Goal: Information Seeking & Learning: Get advice/opinions

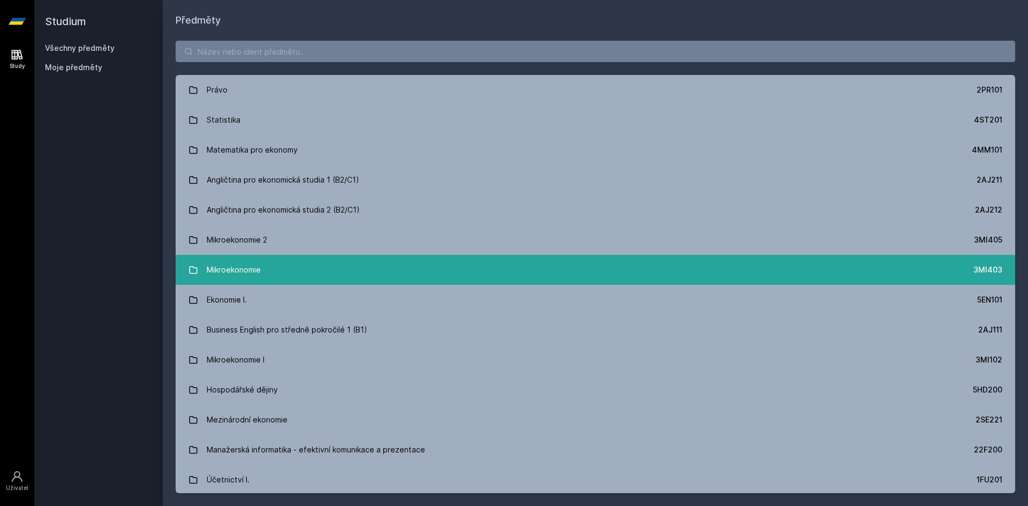
click at [303, 260] on link "Mikroekonomie 3MI403" at bounding box center [596, 270] width 840 height 30
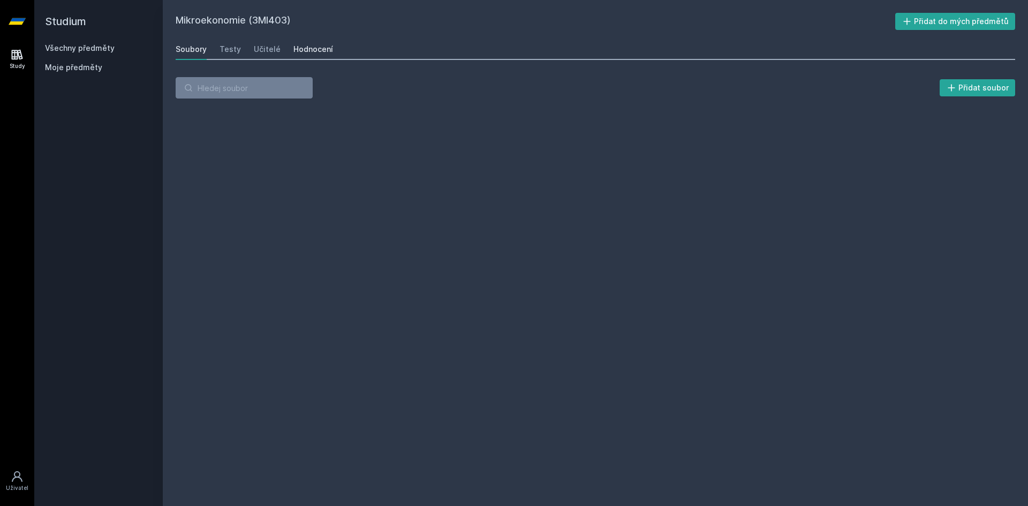
click at [304, 52] on div "Hodnocení" at bounding box center [314, 49] width 40 height 11
click at [255, 47] on div "Učitelé" at bounding box center [267, 49] width 27 height 11
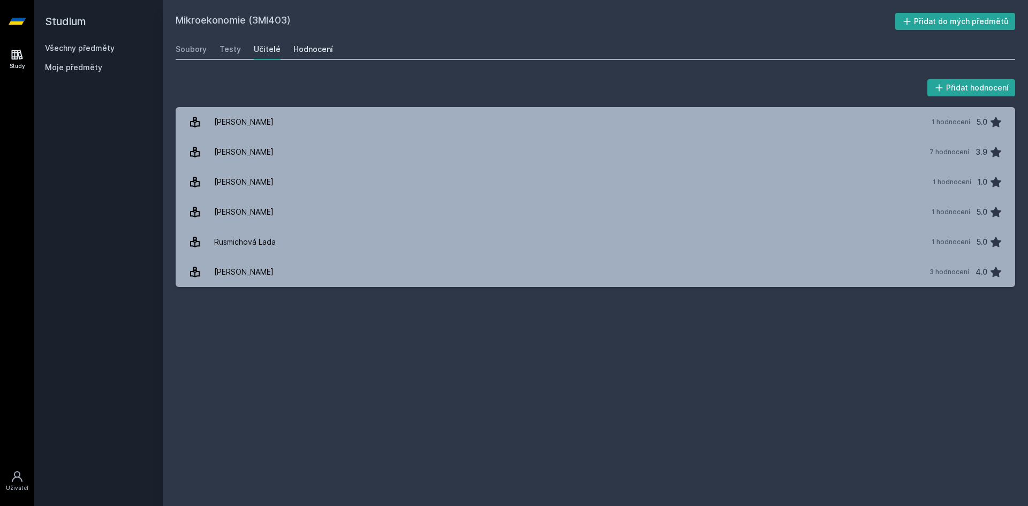
click at [294, 48] on div "Hodnocení" at bounding box center [314, 49] width 40 height 11
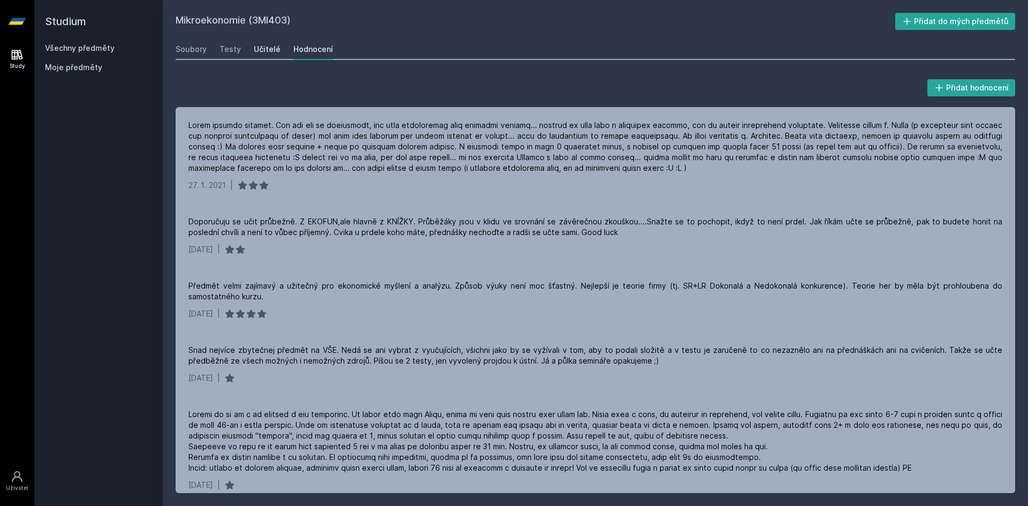
click at [275, 45] on div "Učitelé" at bounding box center [267, 49] width 27 height 11
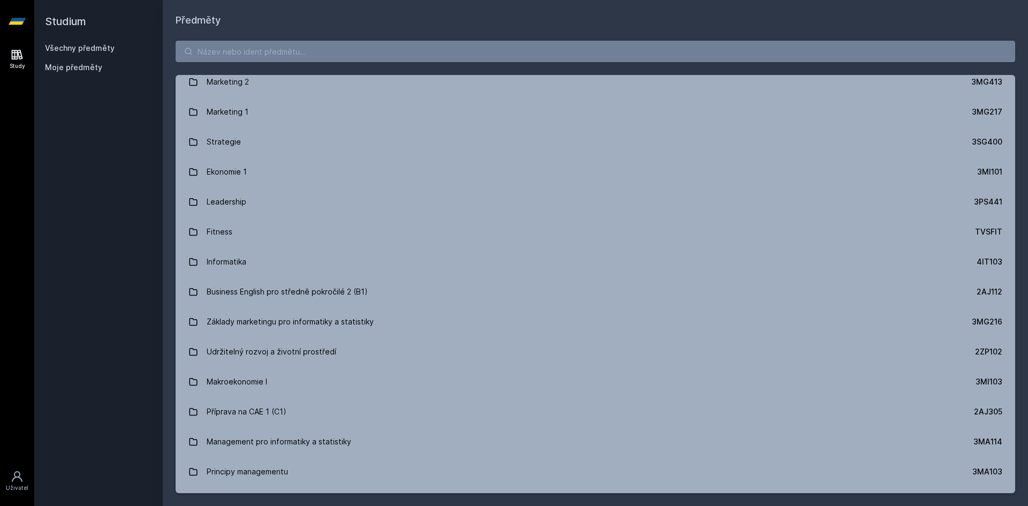
scroll to position [911, 0]
click at [314, 49] on input "search" at bounding box center [596, 51] width 840 height 21
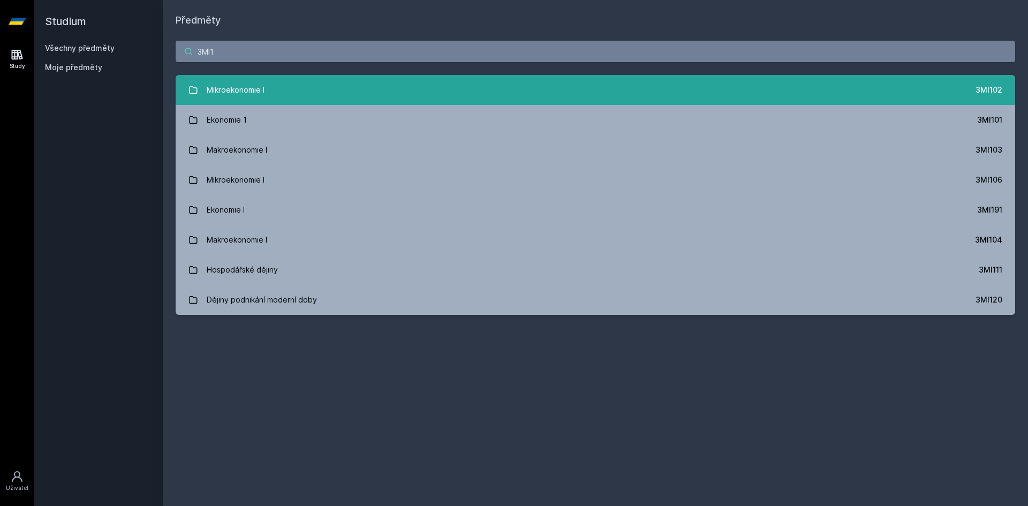
type input "3MI1"
click at [262, 89] on div "Mikroekonomie I" at bounding box center [236, 89] width 58 height 21
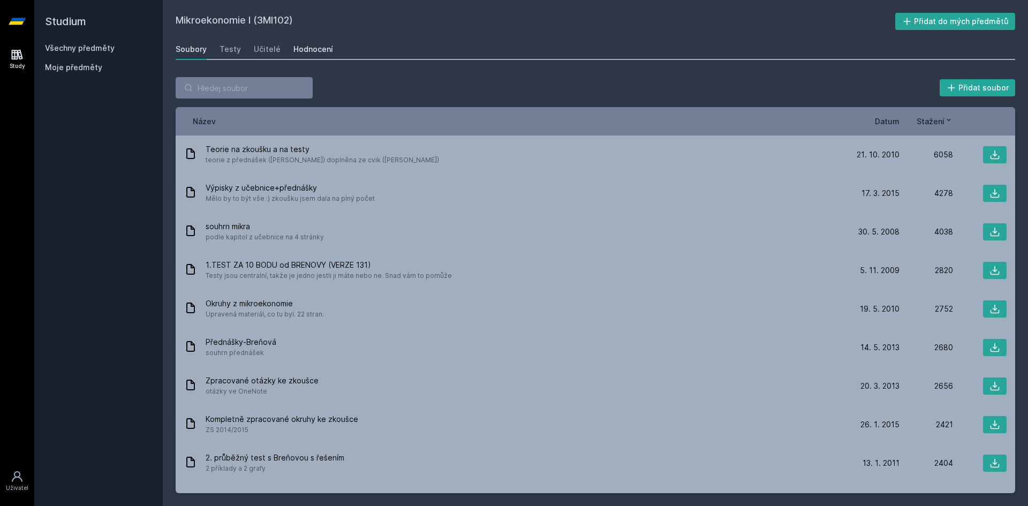
click at [301, 49] on div "Hodnocení" at bounding box center [314, 49] width 40 height 11
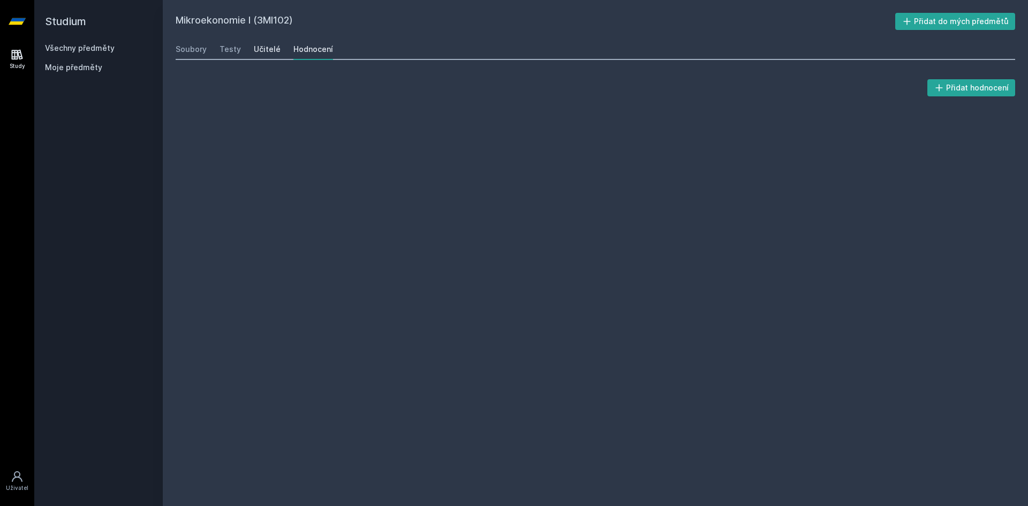
click at [268, 49] on div "Učitelé" at bounding box center [267, 49] width 27 height 11
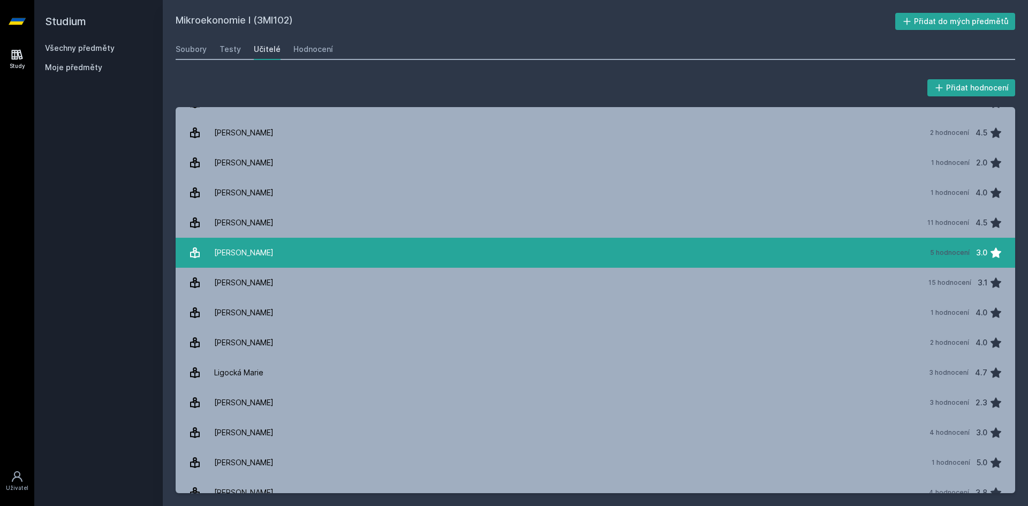
scroll to position [321, 0]
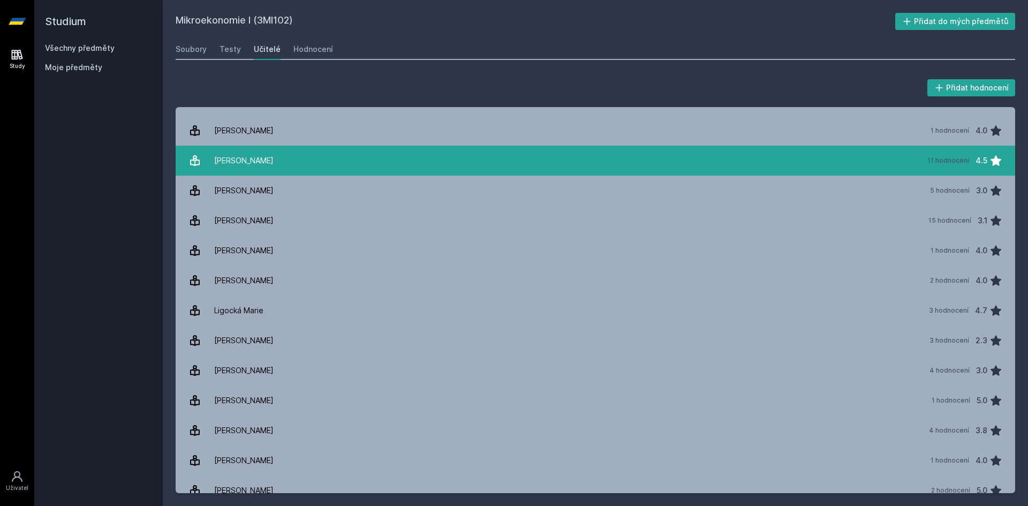
click at [285, 161] on link "Kaňková Eva 11 hodnocení 4.5" at bounding box center [596, 161] width 840 height 30
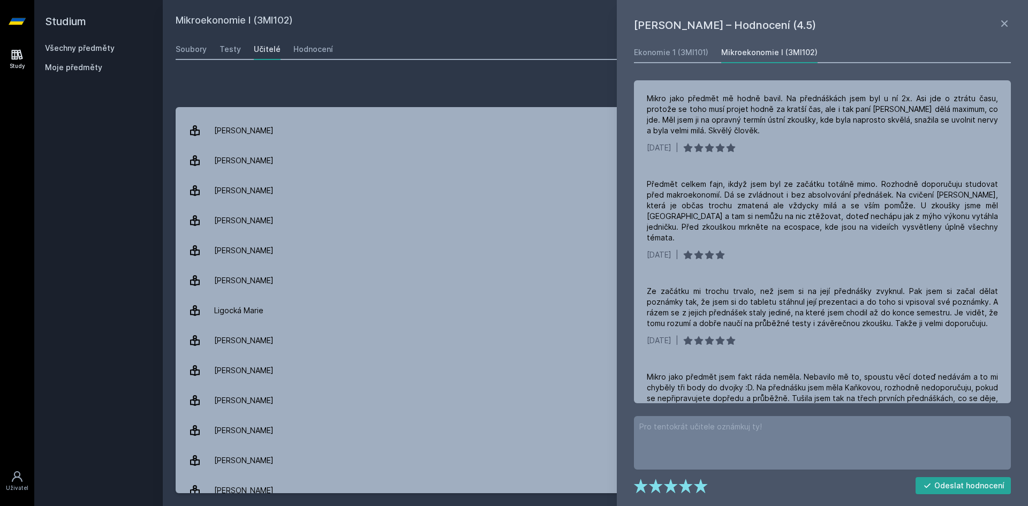
click at [765, 1] on div "[PERSON_NAME] – Hodnocení (4.5) Ekonomie 1 (3MI101) Mikroekonomie I (3MI102) Mi…" at bounding box center [822, 253] width 411 height 506
